Goal: Task Accomplishment & Management: Manage account settings

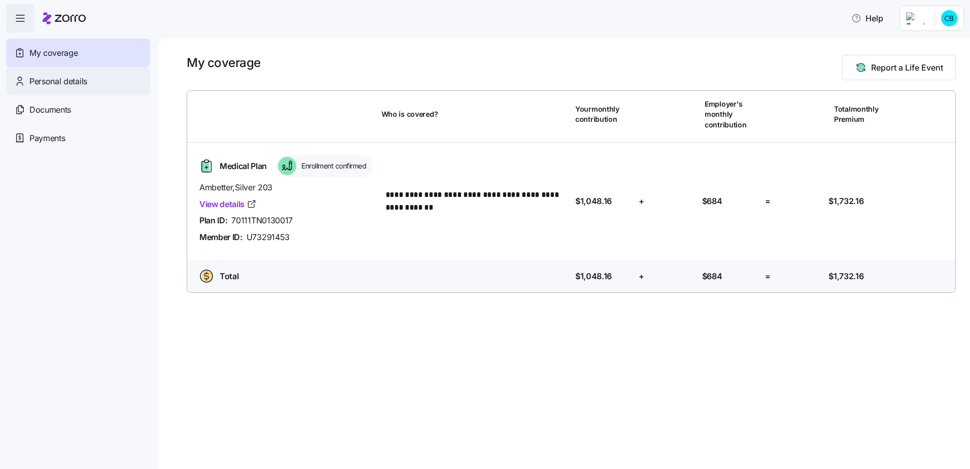
click at [79, 74] on div "Personal details" at bounding box center [78, 81] width 144 height 28
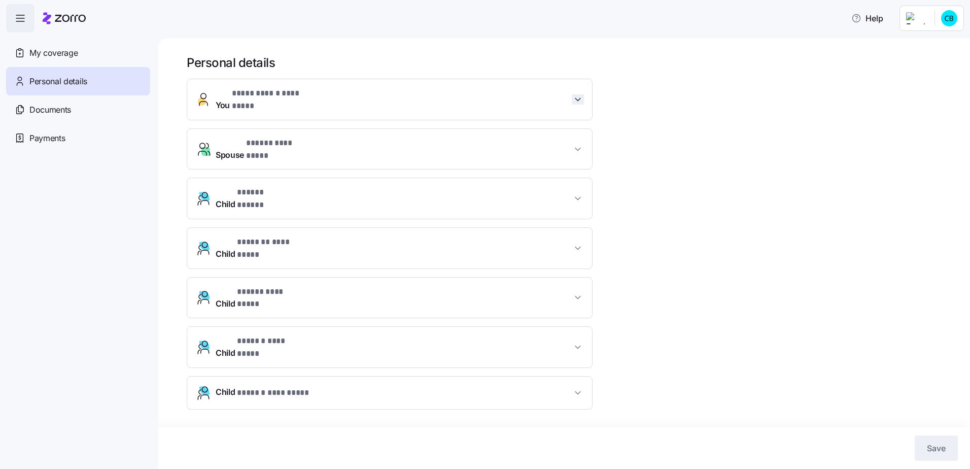
click at [582, 99] on icon "button" at bounding box center [578, 99] width 10 height 10
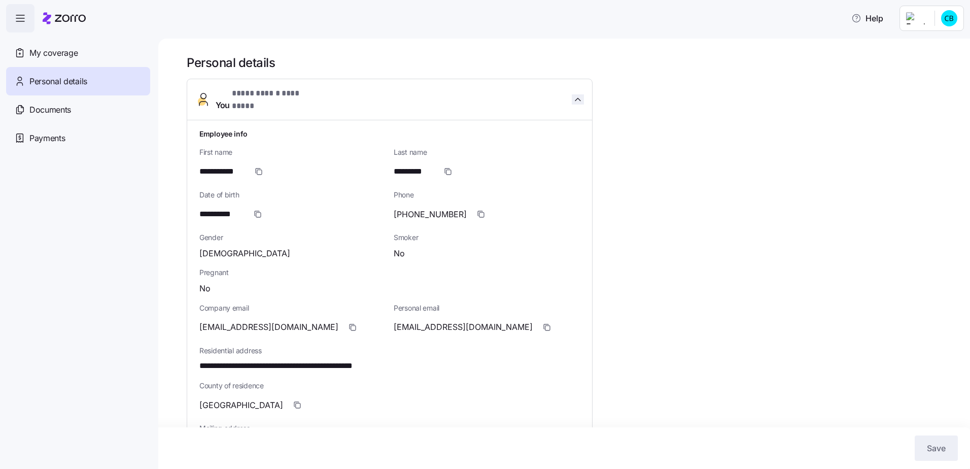
click at [578, 95] on icon "button" at bounding box center [578, 99] width 10 height 10
